Goal: Transaction & Acquisition: Purchase product/service

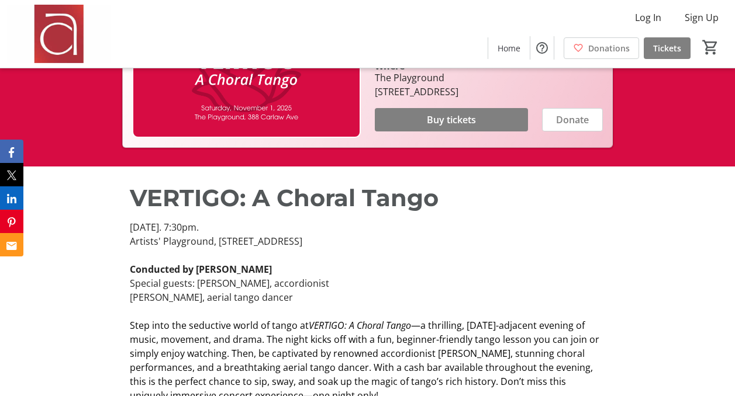
scroll to position [228, 0]
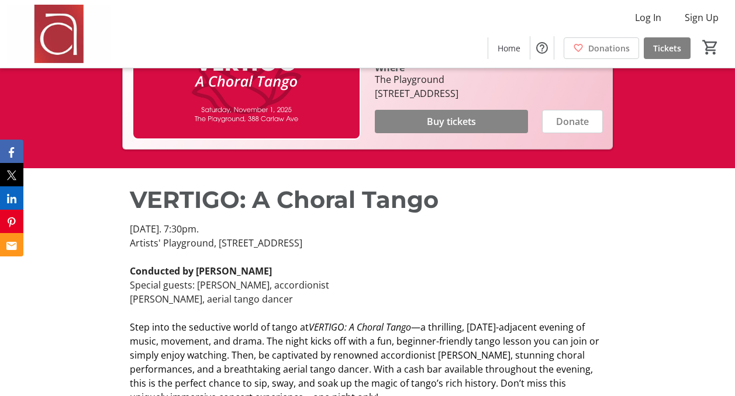
click at [445, 127] on span "Buy tickets" at bounding box center [451, 122] width 49 height 14
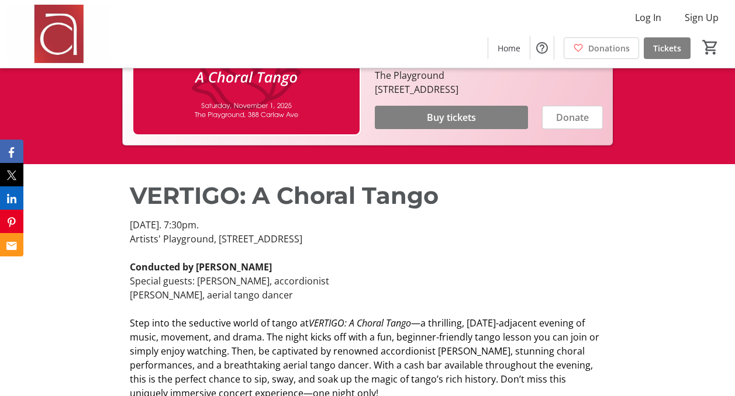
scroll to position [234, 0]
